Goal: Information Seeking & Learning: Learn about a topic

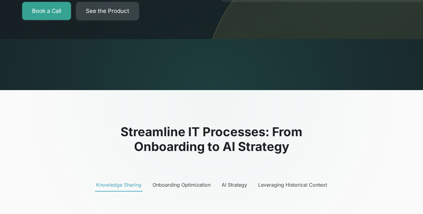
scroll to position [175, 0]
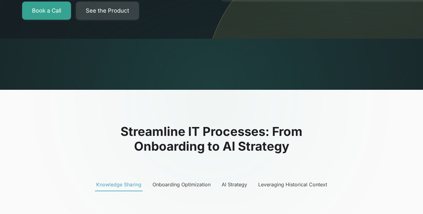
click at [107, 17] on link "See the Product" at bounding box center [107, 11] width 63 height 18
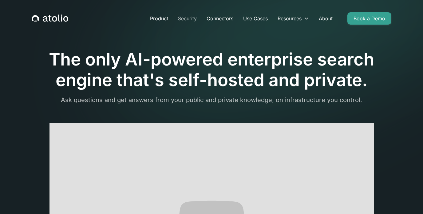
click at [189, 18] on link "Security" at bounding box center [187, 18] width 29 height 12
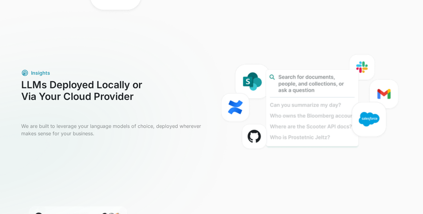
scroll to position [436, 0]
